Goal: Task Accomplishment & Management: Manage account settings

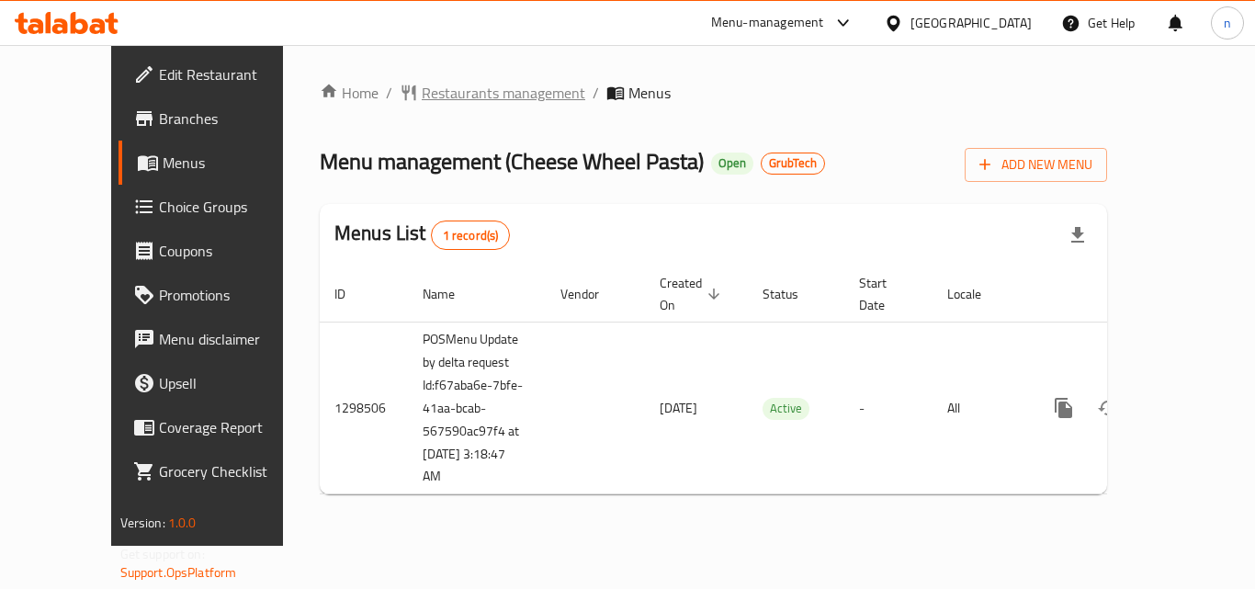
click at [422, 83] on span "Restaurants management" at bounding box center [504, 93] width 164 height 22
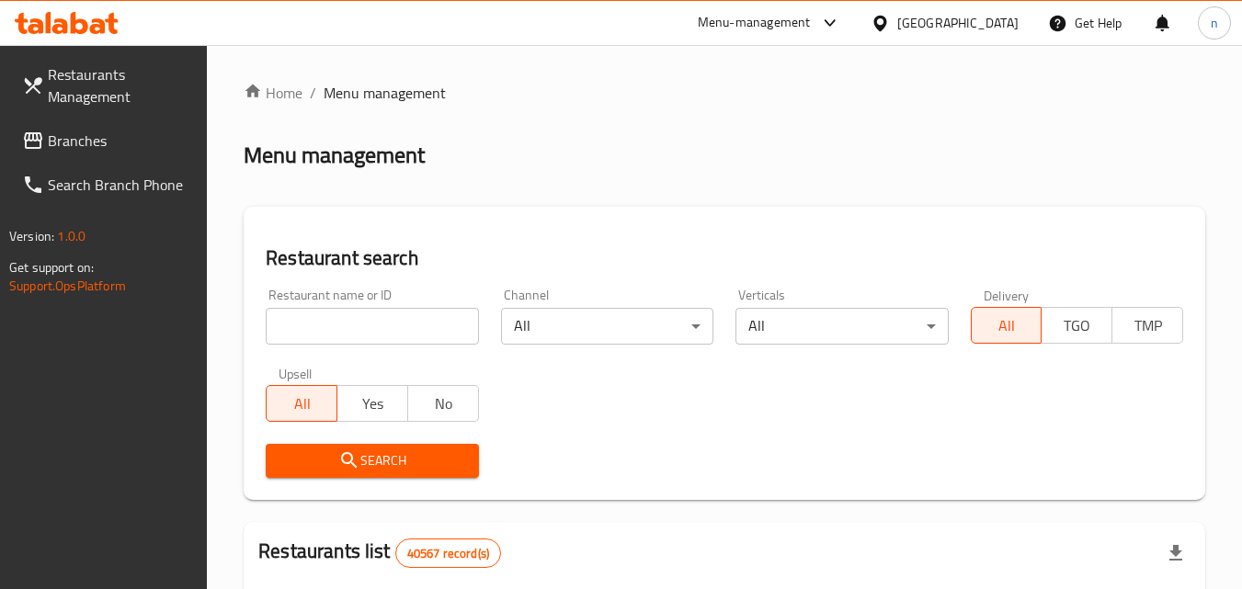
click at [113, 141] on span "Branches" at bounding box center [120, 141] width 145 height 22
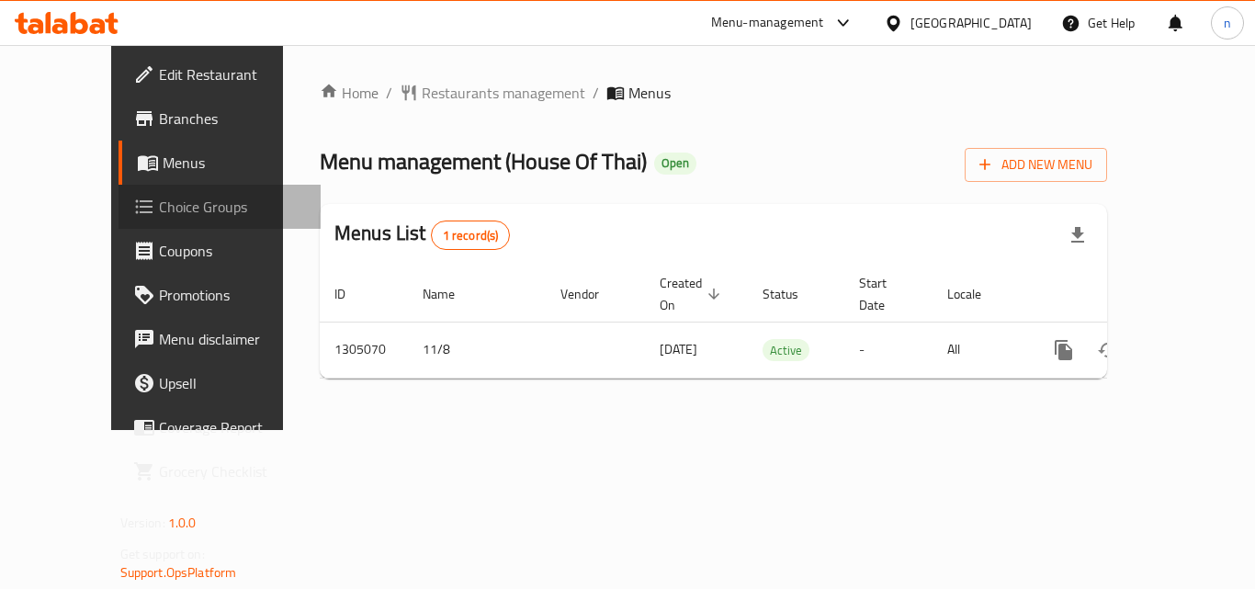
click at [159, 211] on span "Choice Groups" at bounding box center [232, 207] width 147 height 22
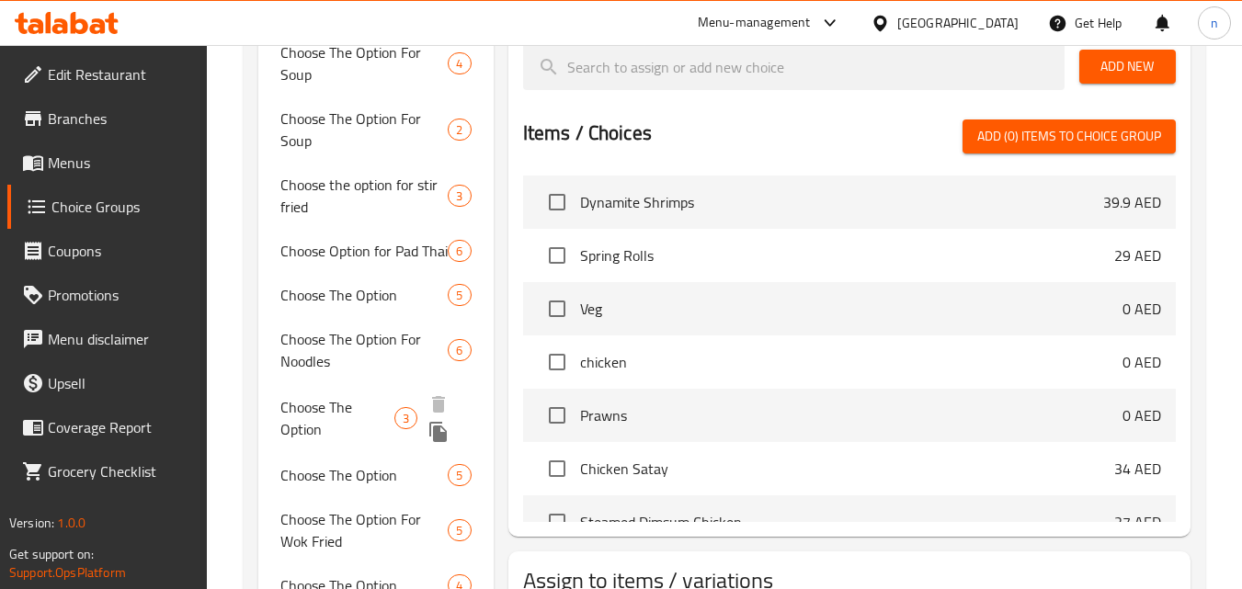
scroll to position [778, 0]
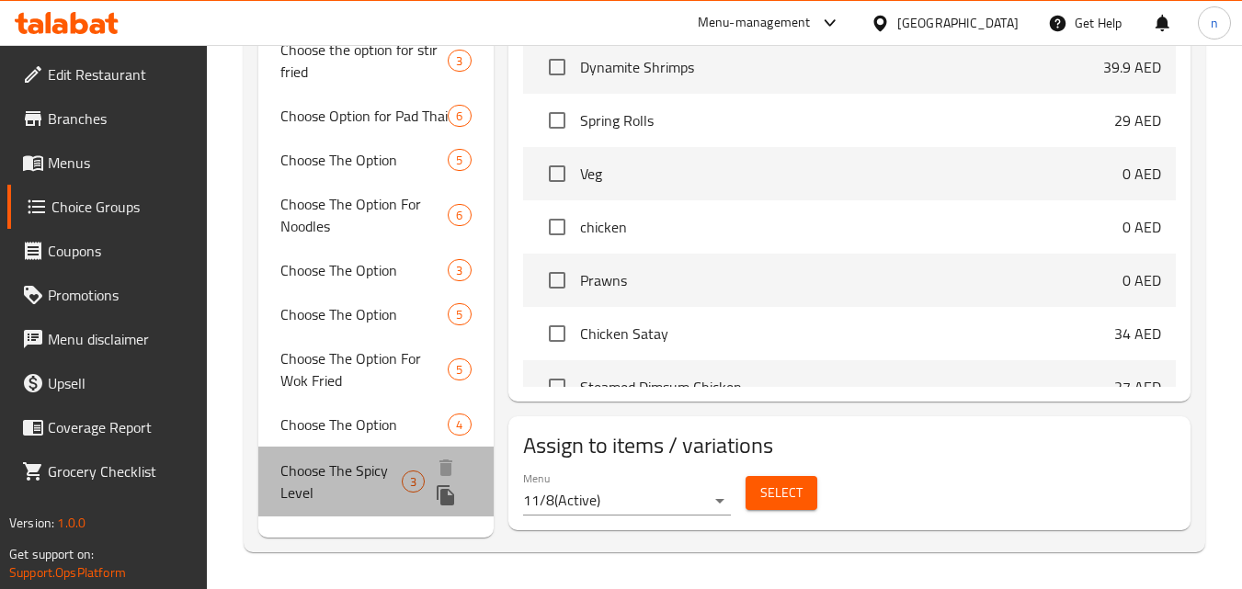
click at [345, 477] on span "Choose The Spicy Level" at bounding box center [340, 482] width 121 height 44
type input "Choose The Spicy Level"
type input "اختر مستوى سبايسي"
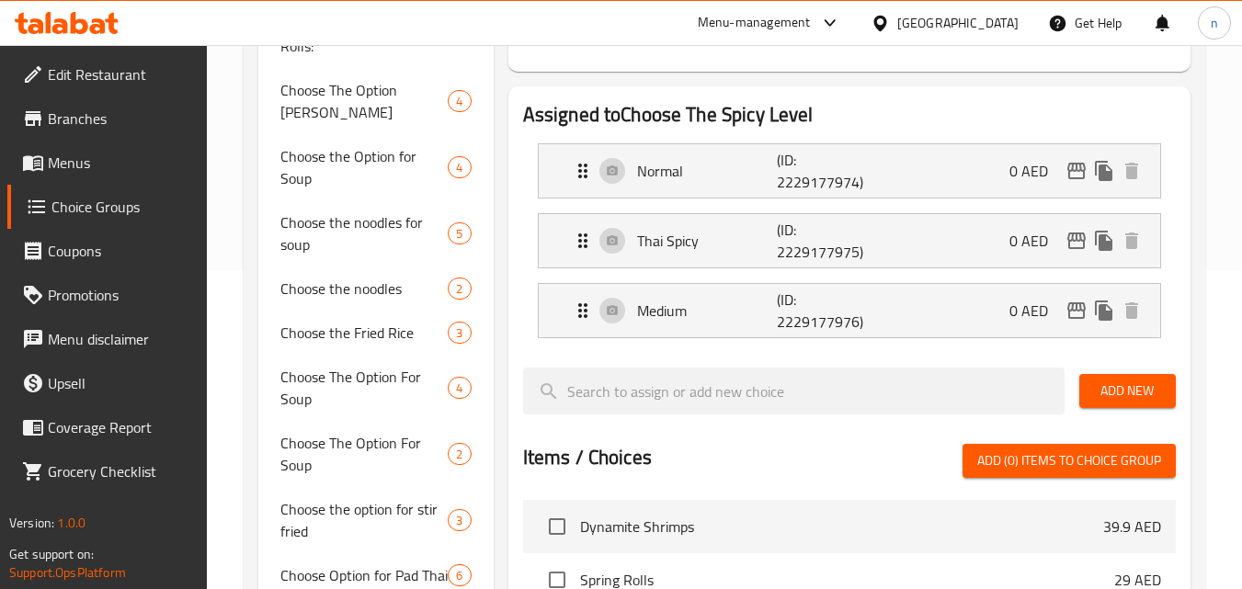
scroll to position [227, 0]
